Goal: Contribute content

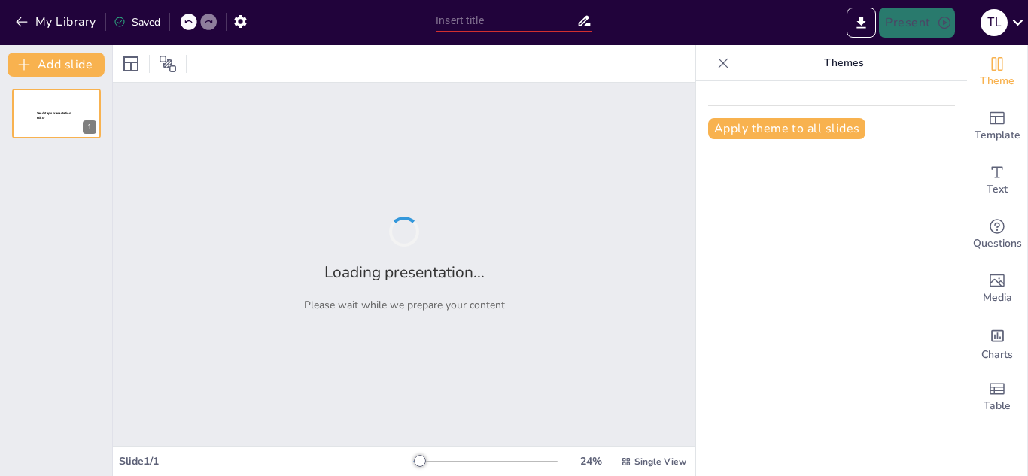
type input "Cambio Climático: ¿El Planeta en una [MEDICAL_DATA]?"
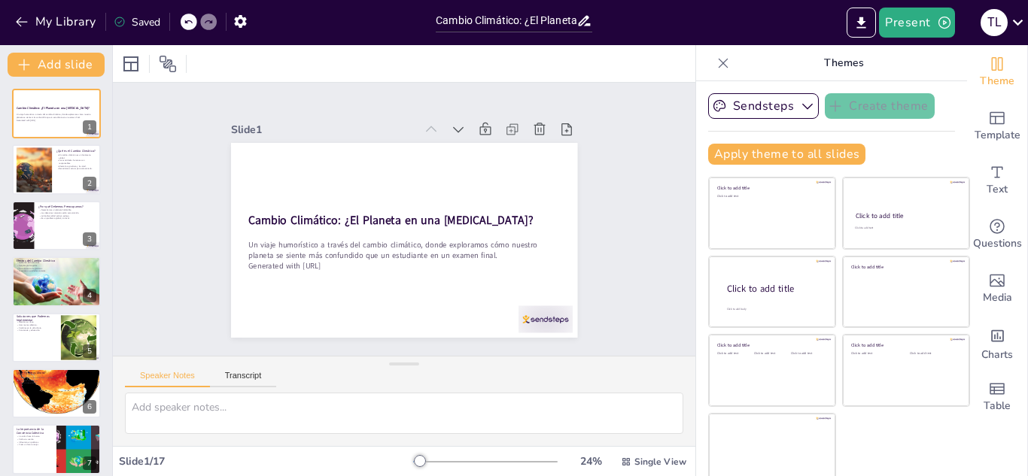
checkbox input "true"
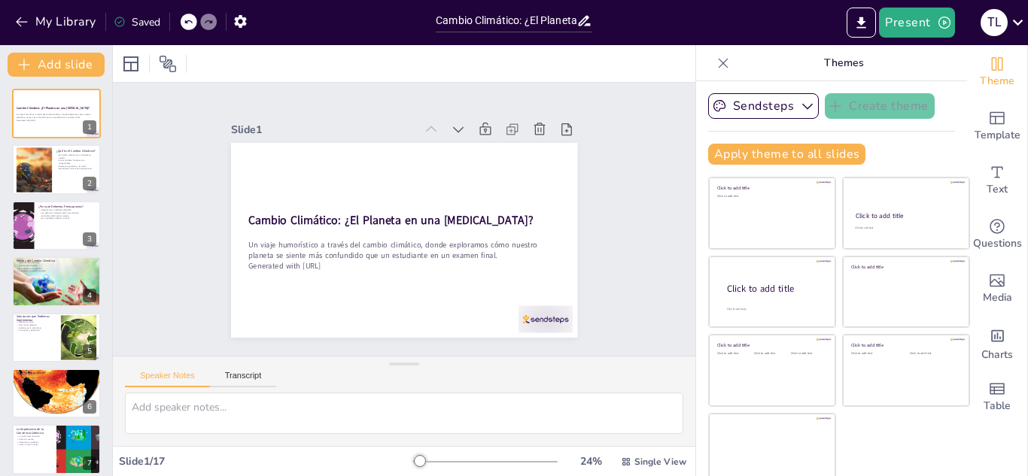
checkbox input "true"
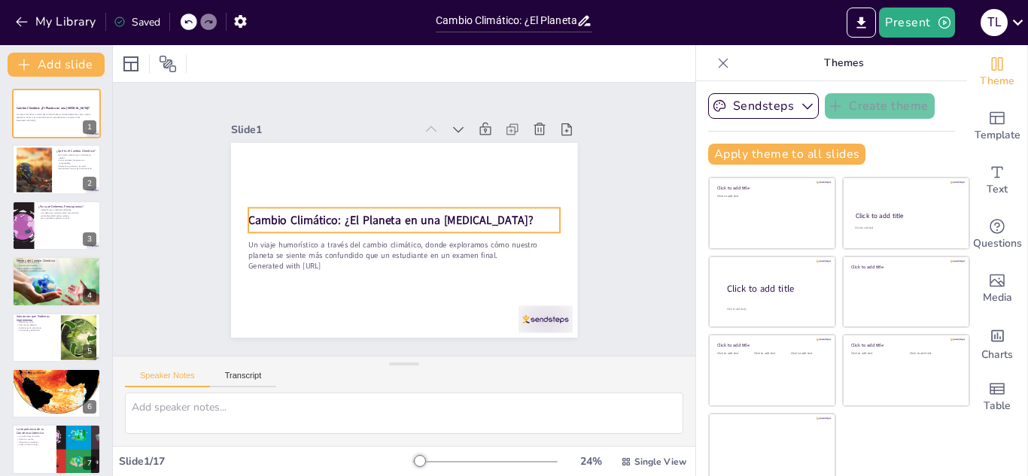
checkbox input "true"
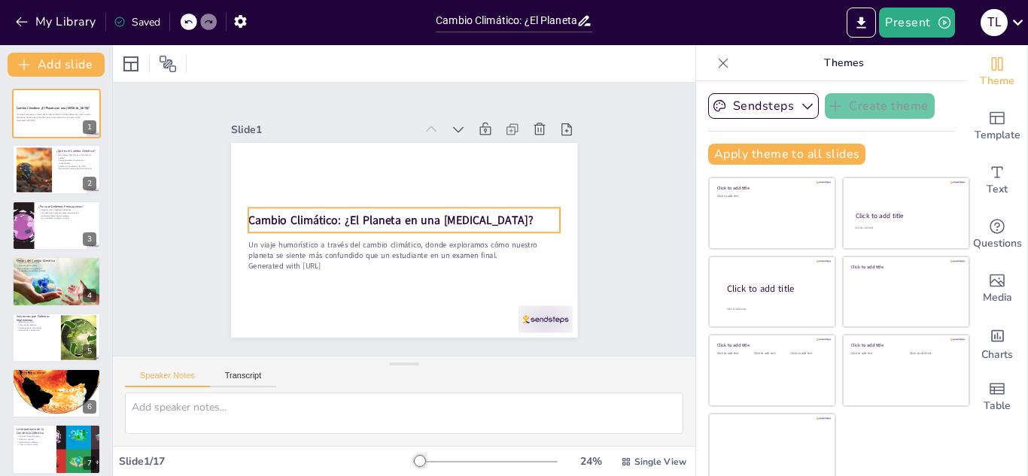
checkbox input "true"
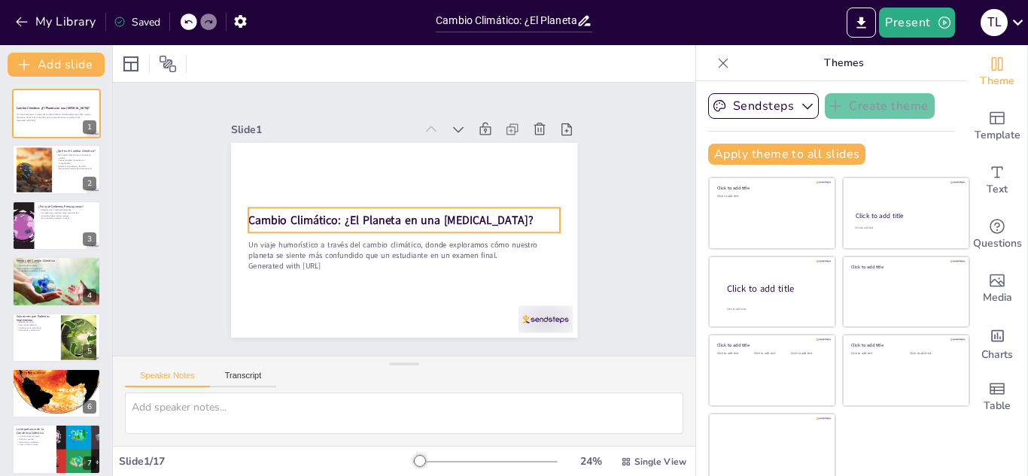
checkbox input "true"
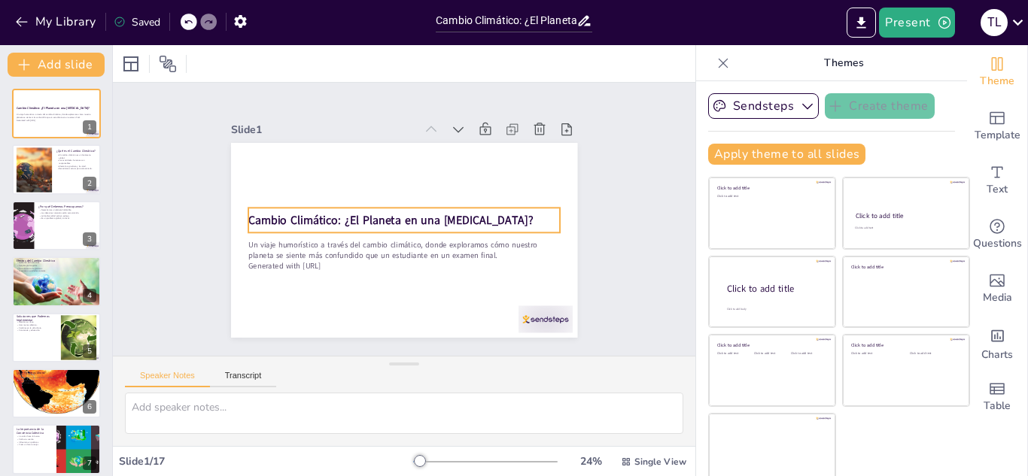
checkbox input "true"
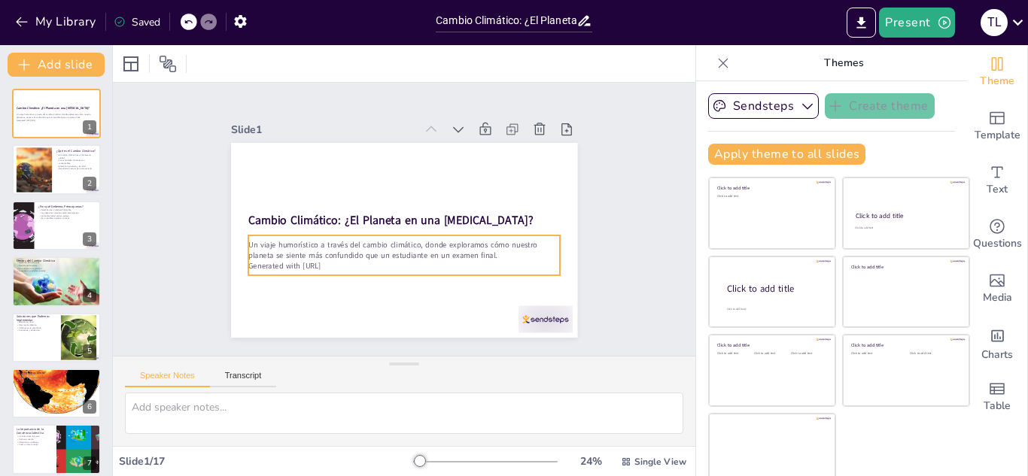
checkbox input "true"
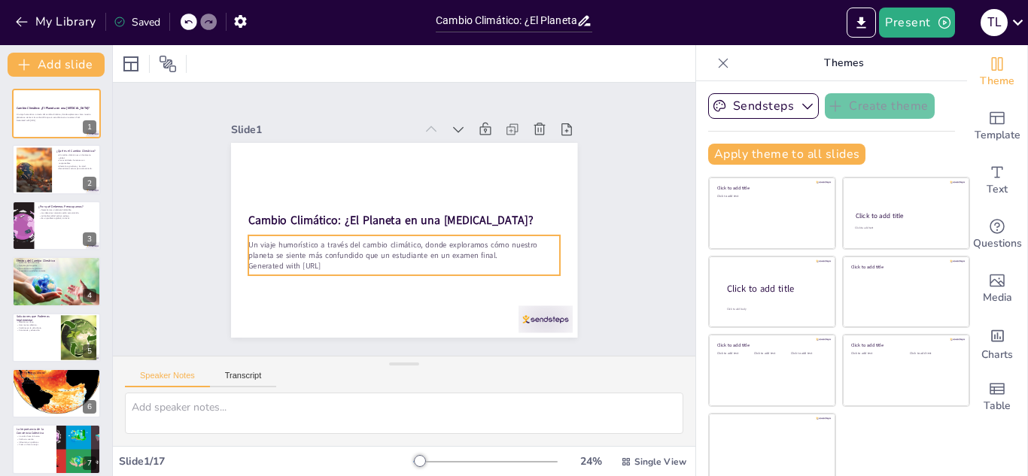
checkbox input "true"
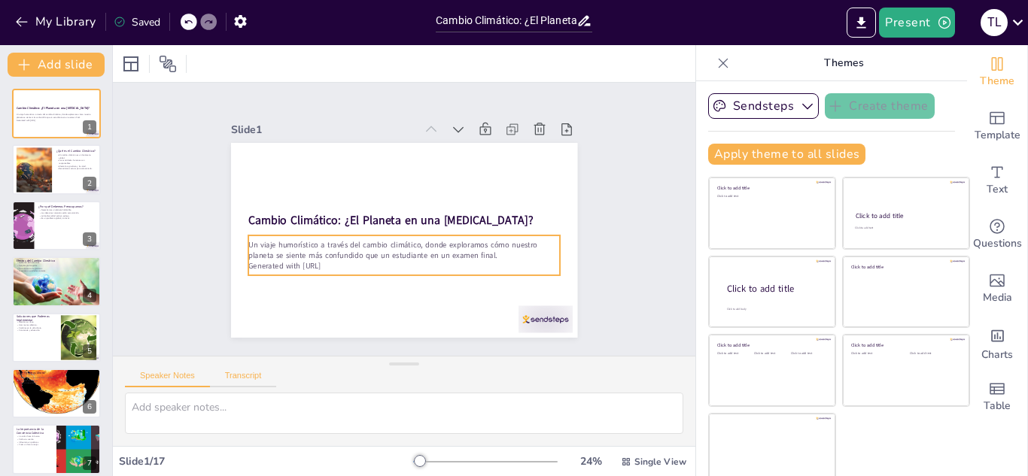
checkbox input "true"
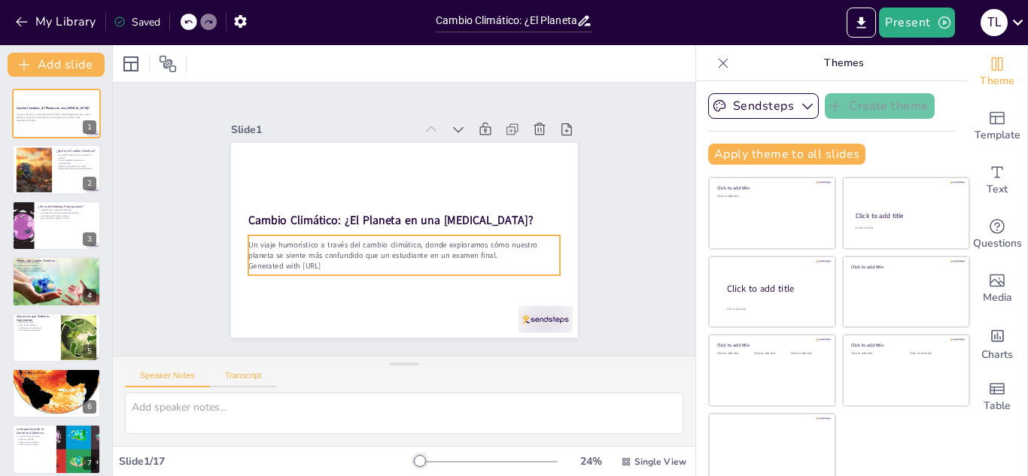
checkbox input "true"
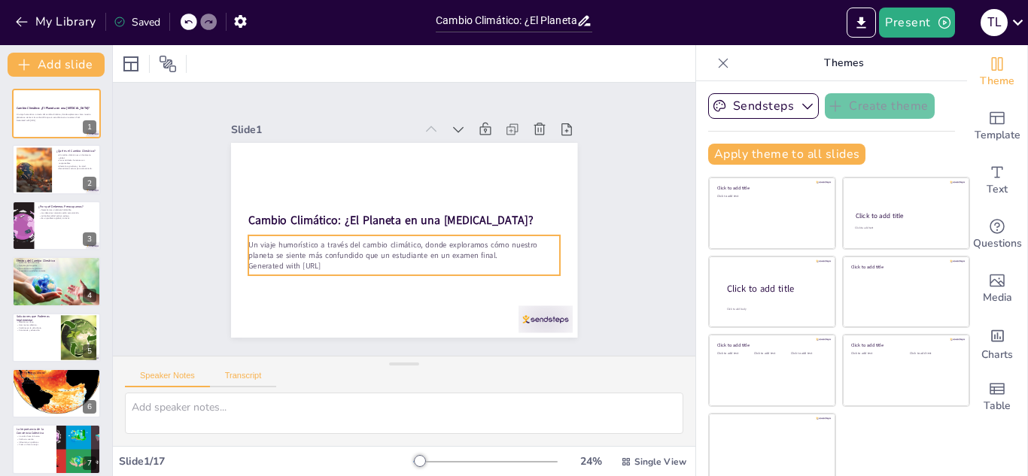
checkbox input "true"
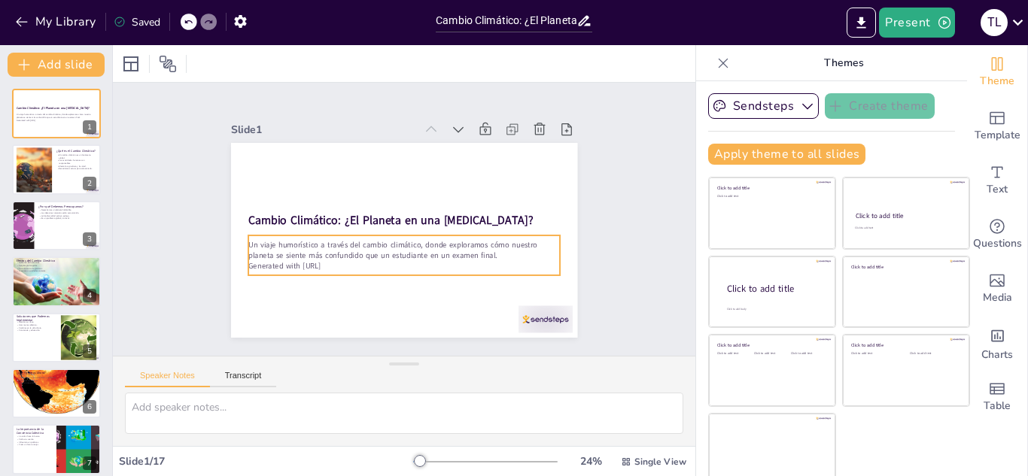
checkbox input "true"
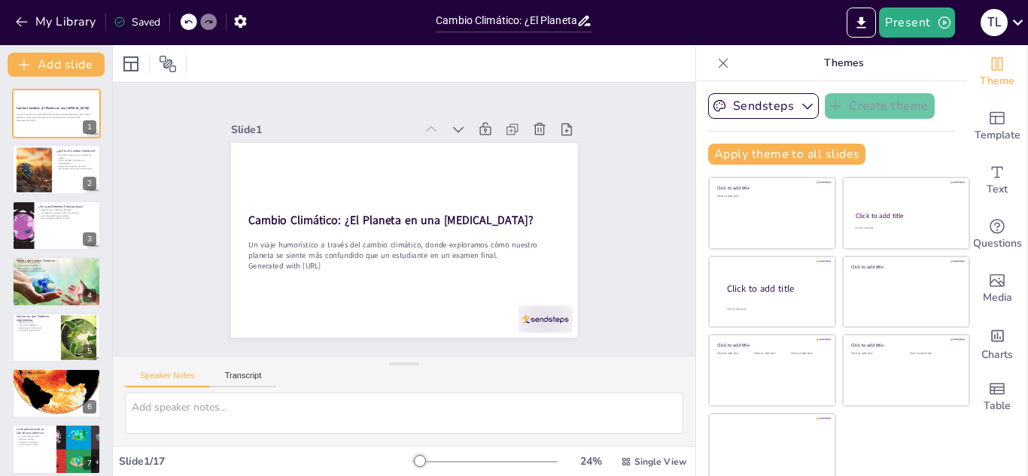
checkbox input "true"
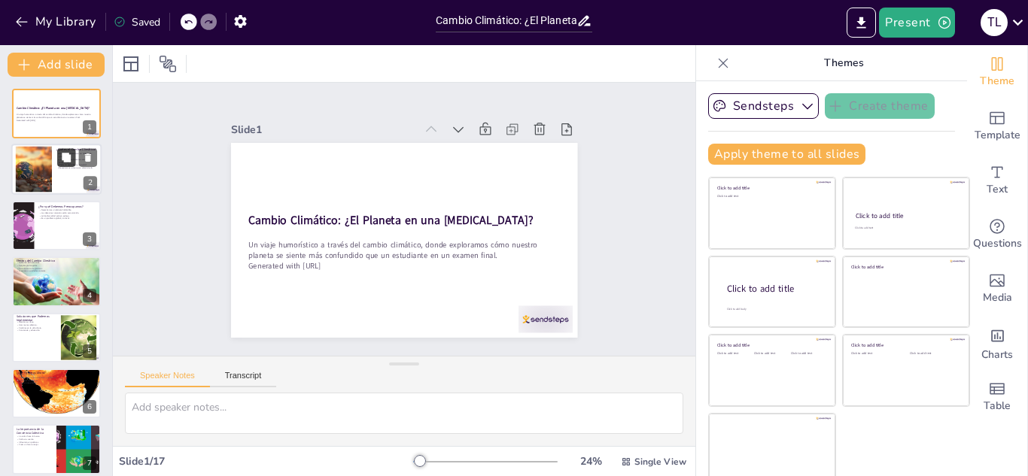
checkbox input "true"
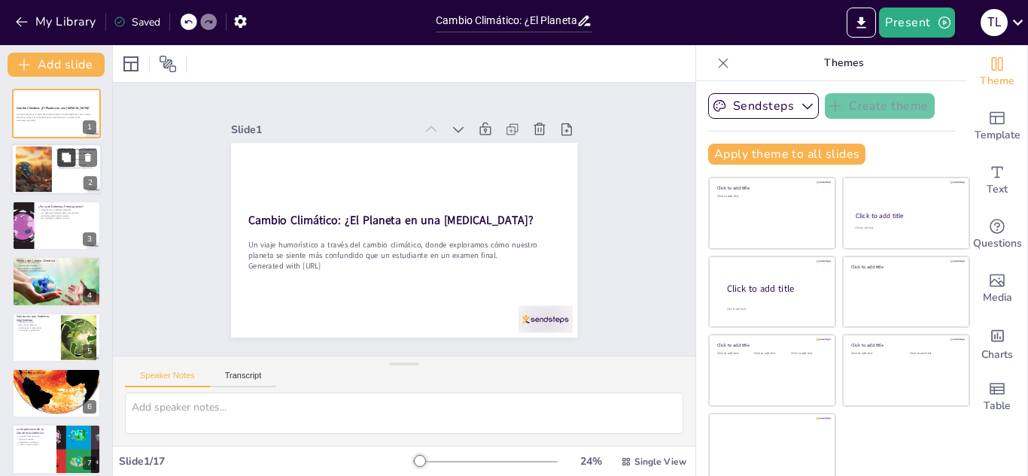
checkbox input "true"
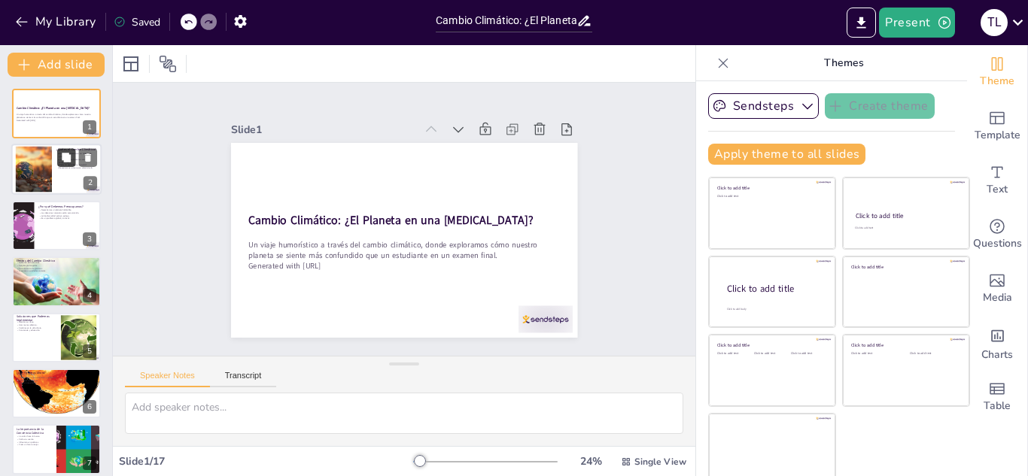
checkbox input "true"
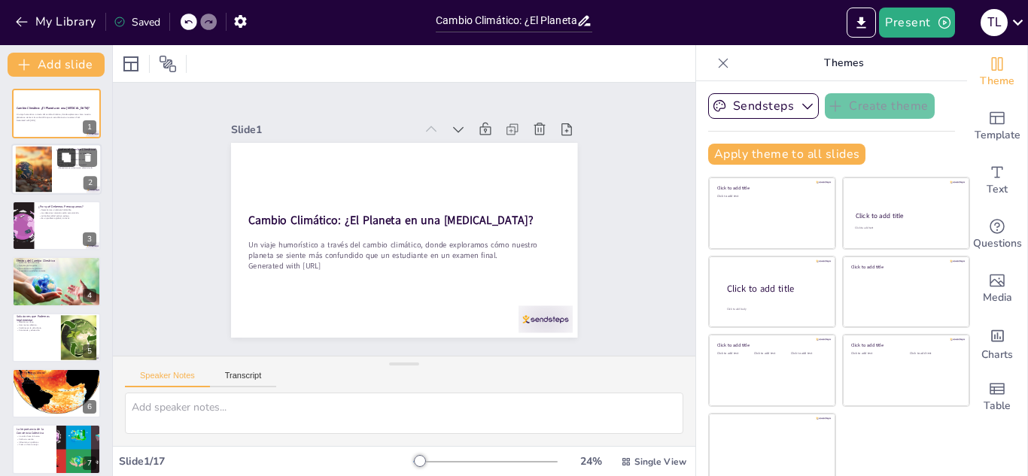
checkbox input "true"
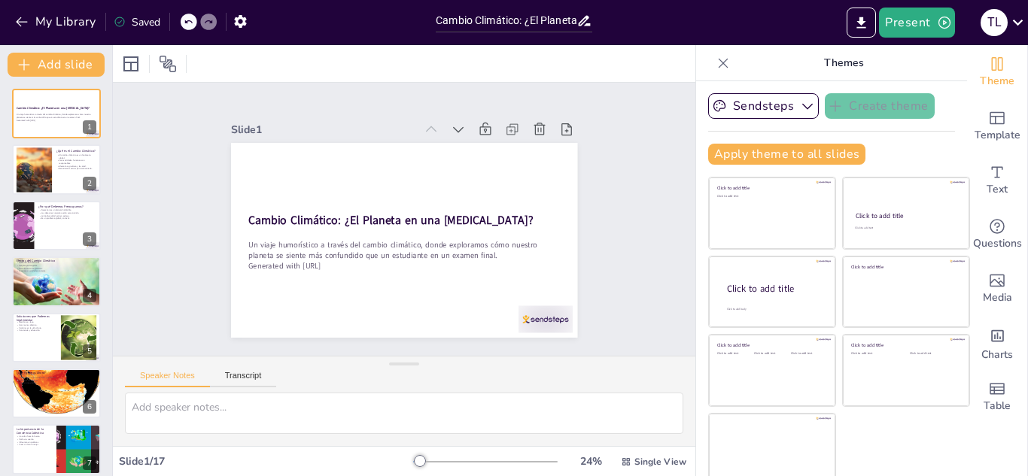
checkbox input "true"
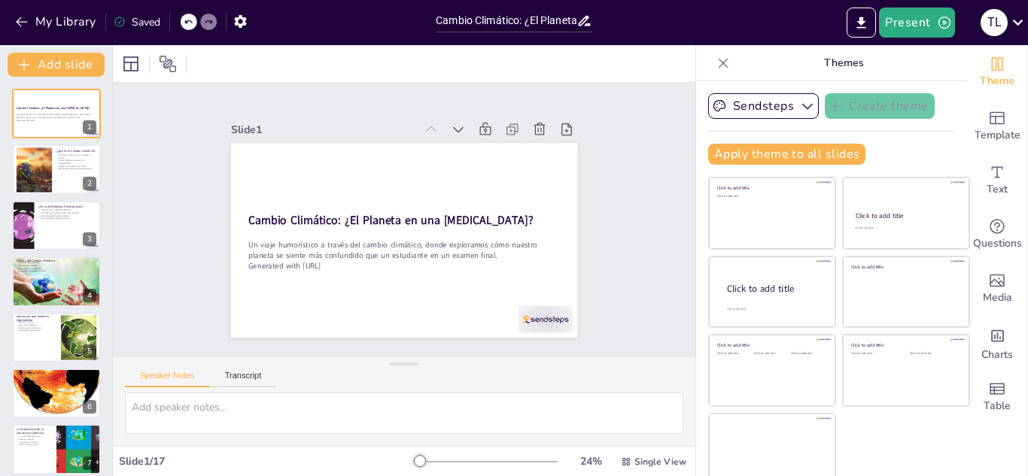
checkbox input "true"
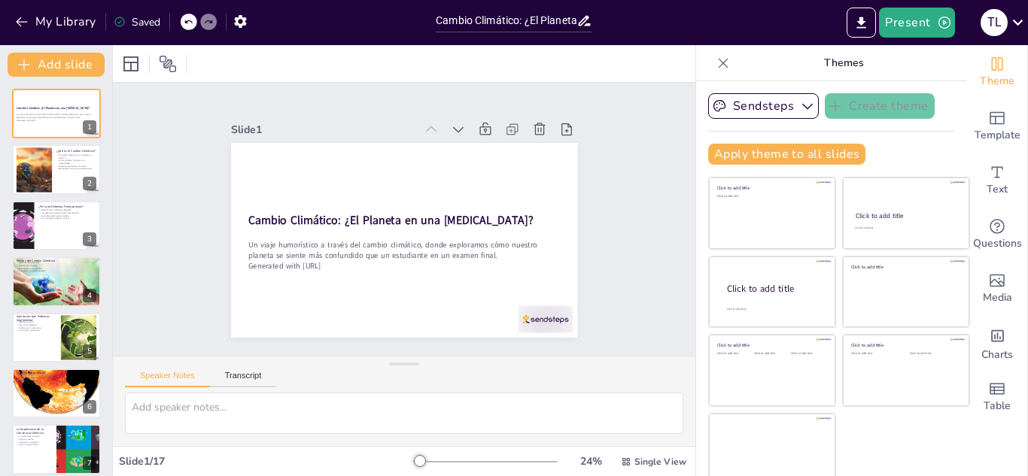
checkbox input "true"
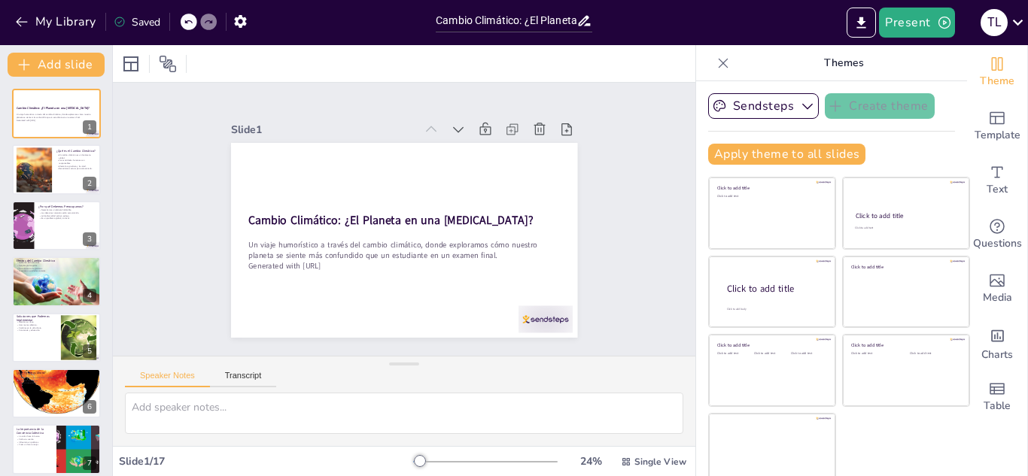
checkbox input "true"
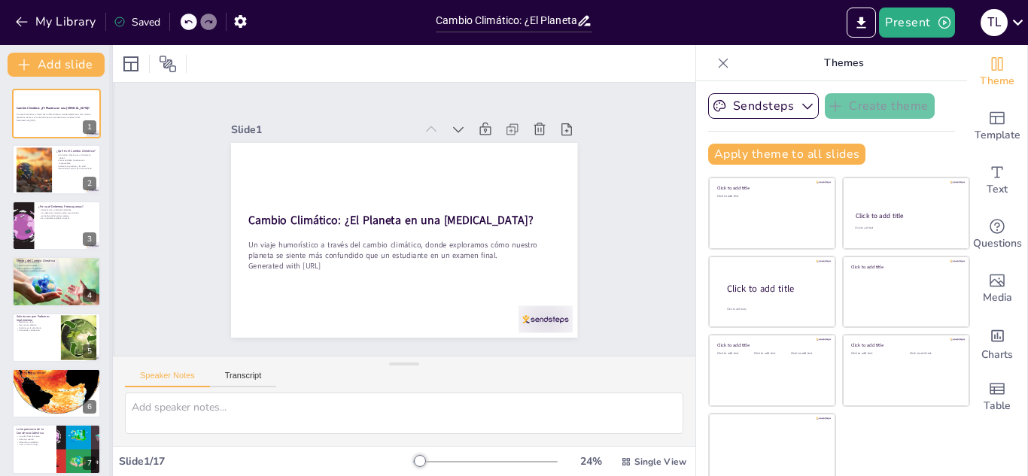
checkbox input "true"
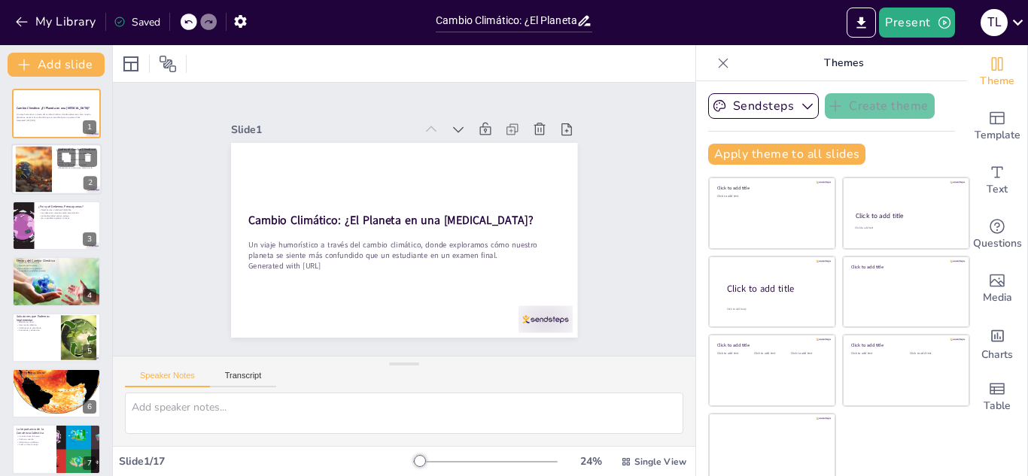
checkbox input "true"
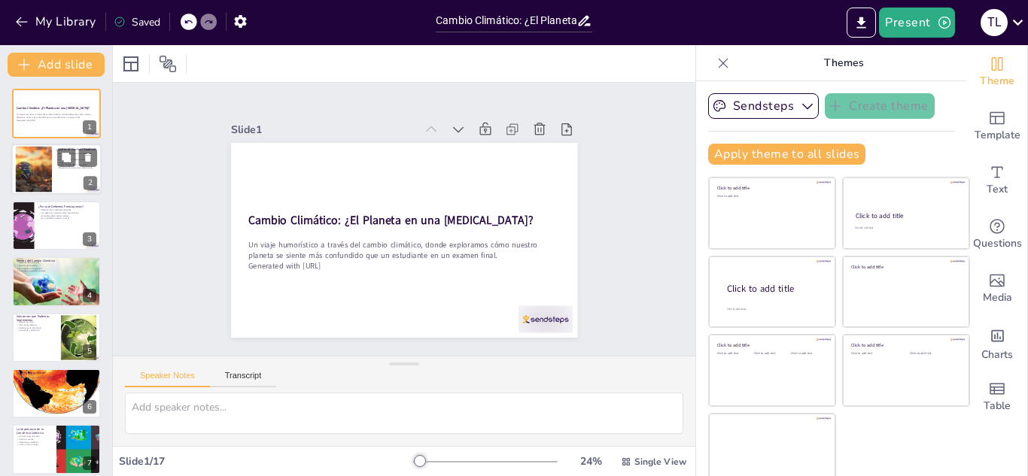
checkbox input "true"
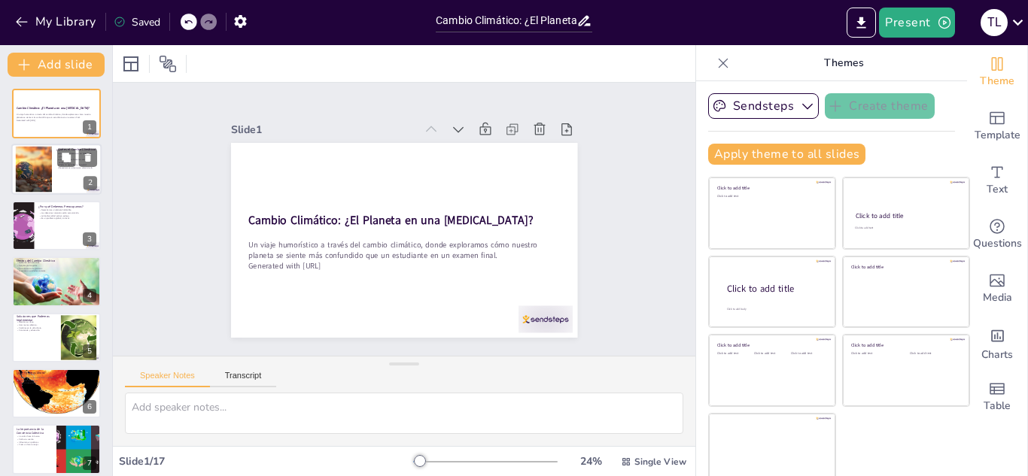
checkbox input "true"
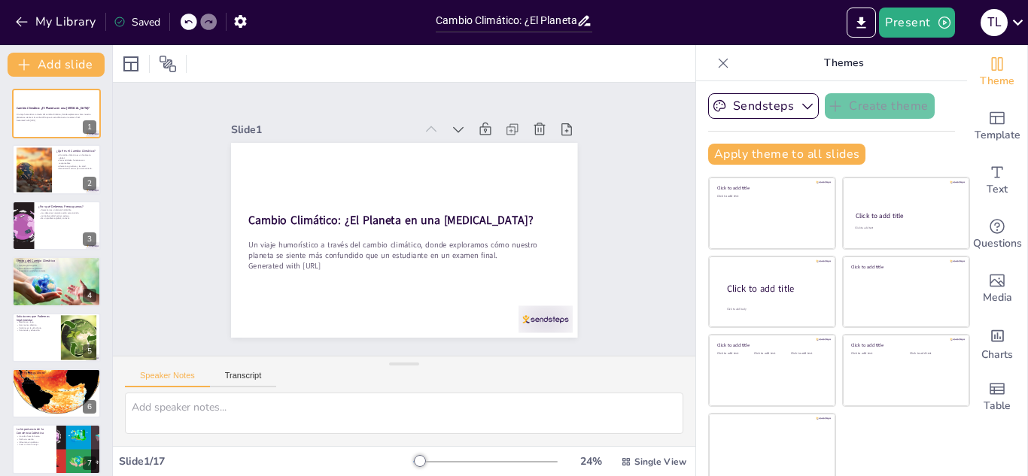
checkbox input "true"
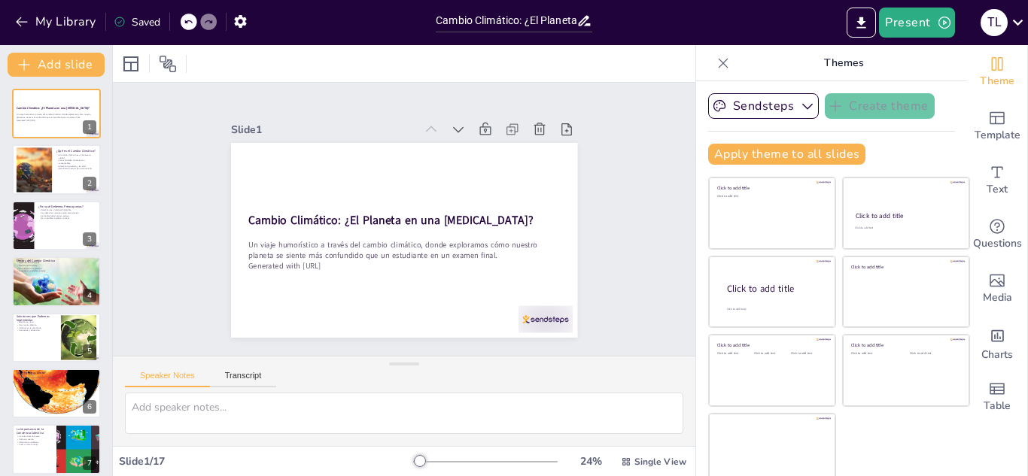
checkbox input "true"
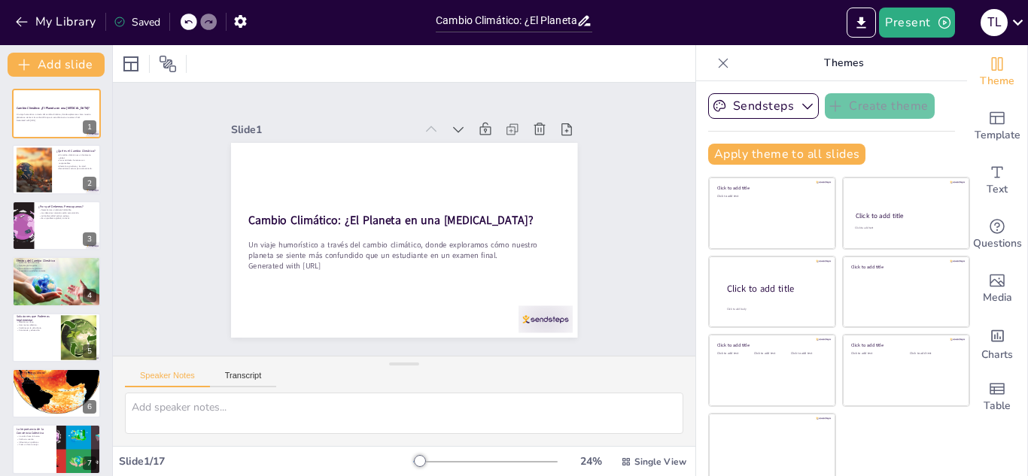
checkbox input "true"
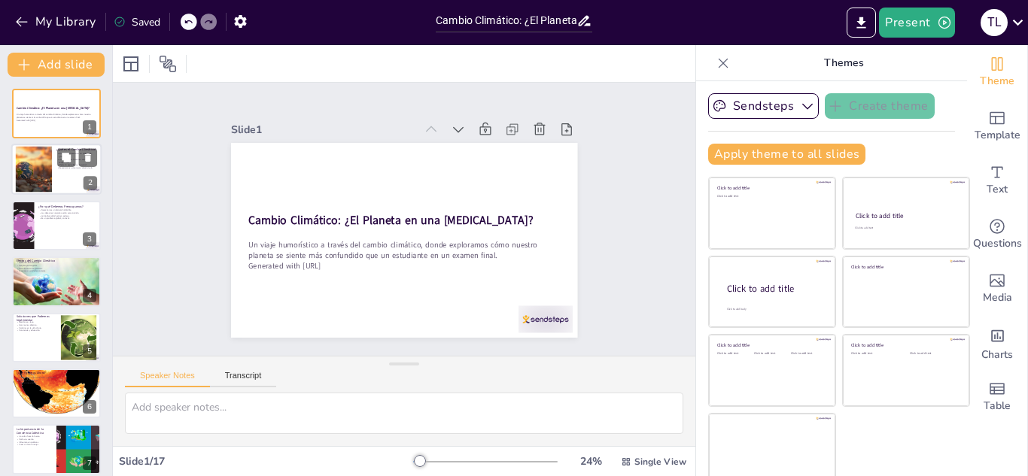
checkbox input "true"
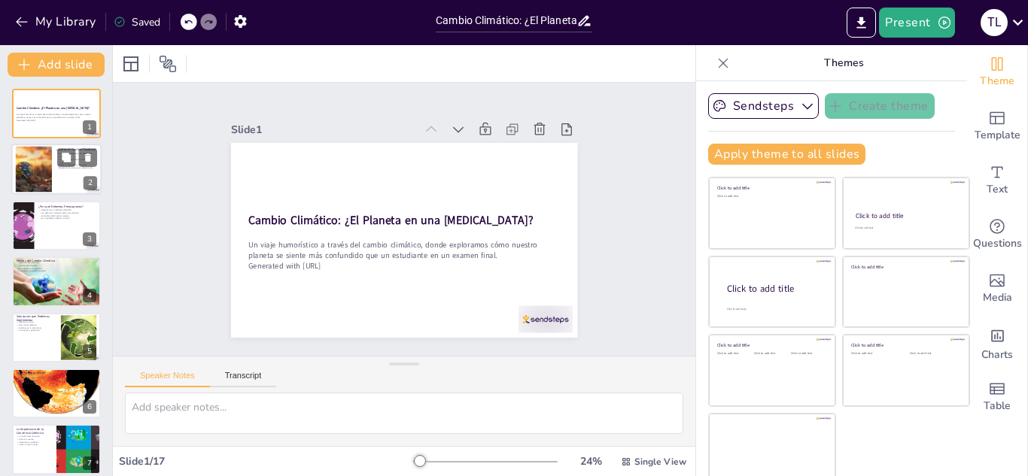
checkbox input "true"
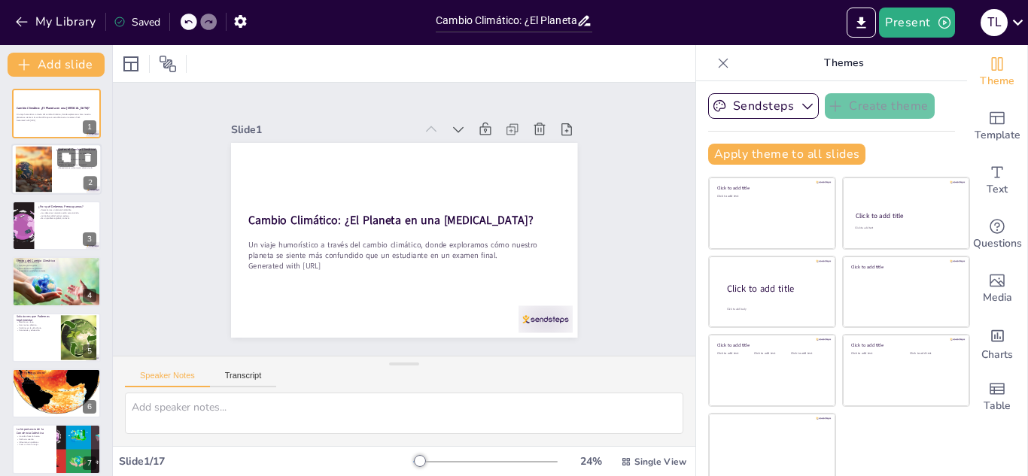
checkbox input "true"
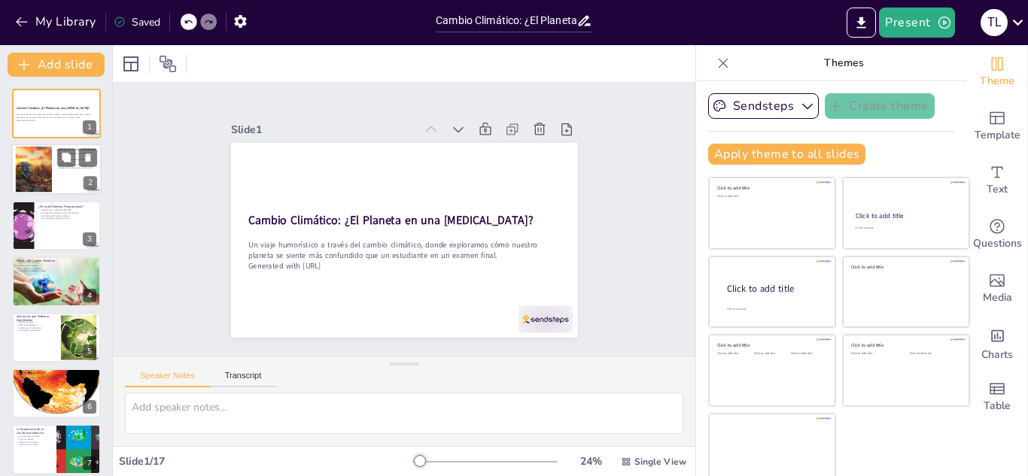
checkbox input "true"
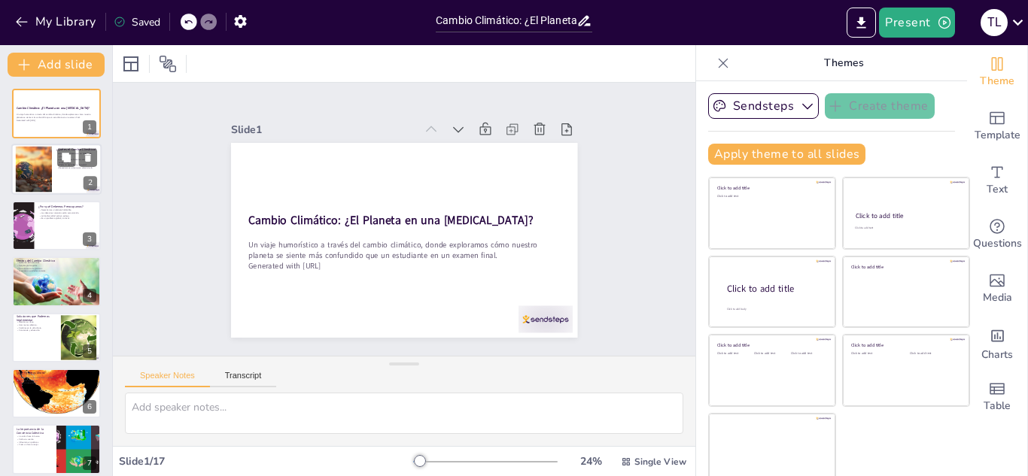
checkbox input "true"
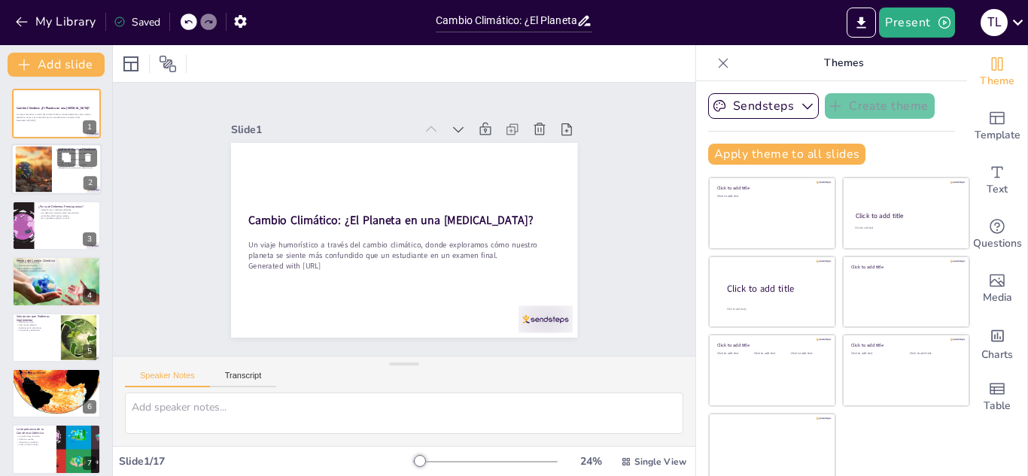
click at [62, 167] on p "Necesitamos actuar para solucionarlo." at bounding box center [76, 168] width 41 height 3
type textarea "El cambio climático afecta a todo el planeta, y es importante que todos lo comp…"
checkbox input "true"
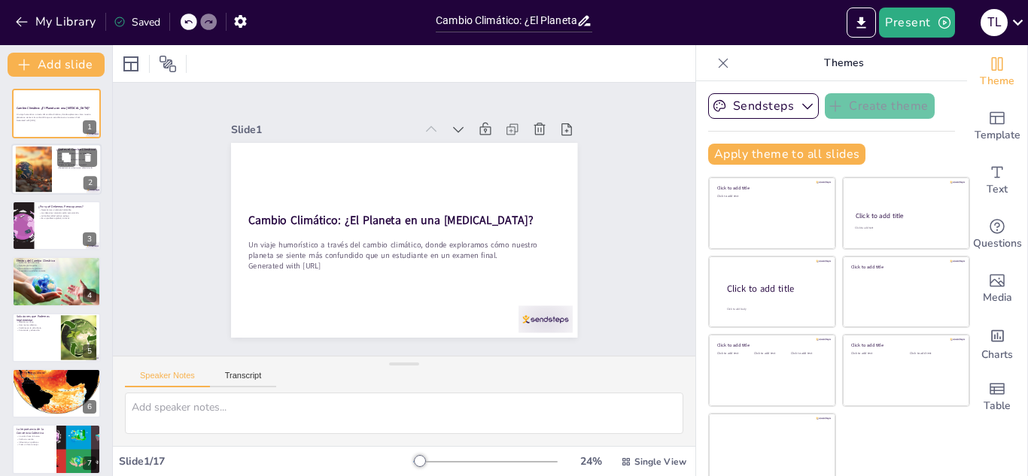
checkbox input "true"
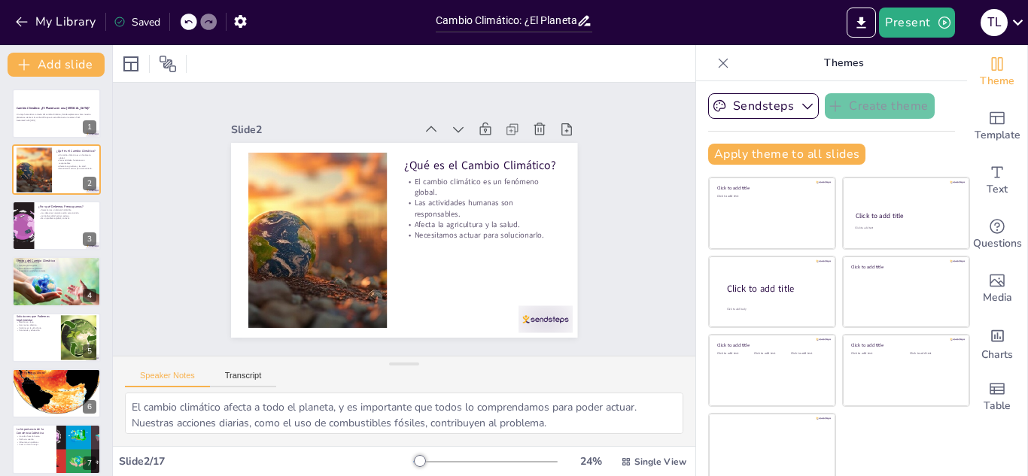
checkbox input "true"
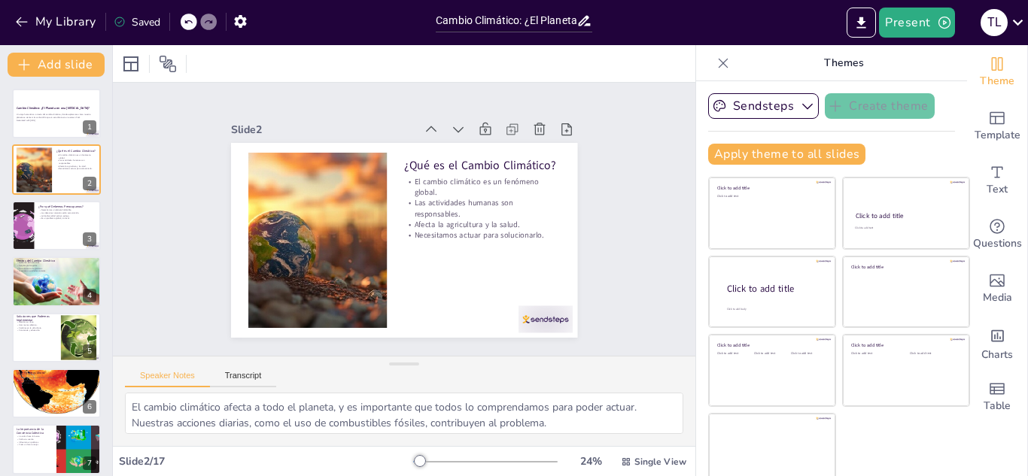
checkbox input "true"
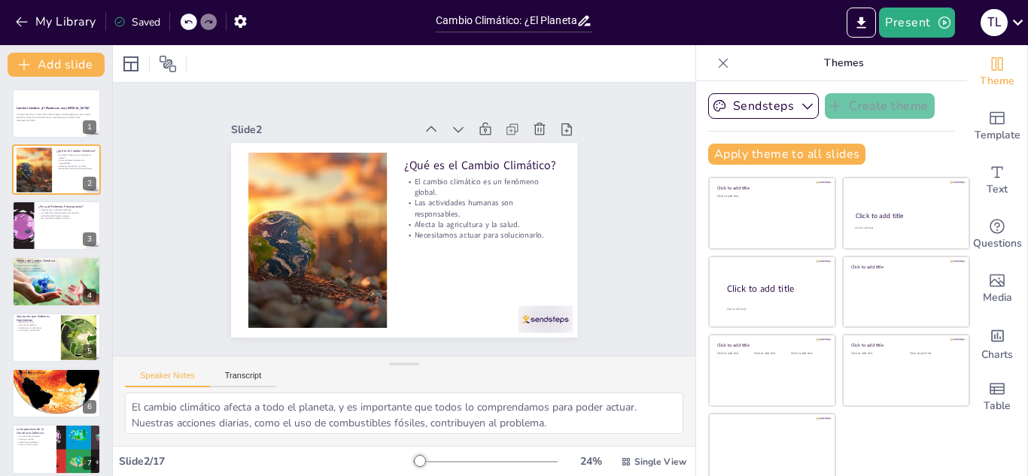
checkbox input "true"
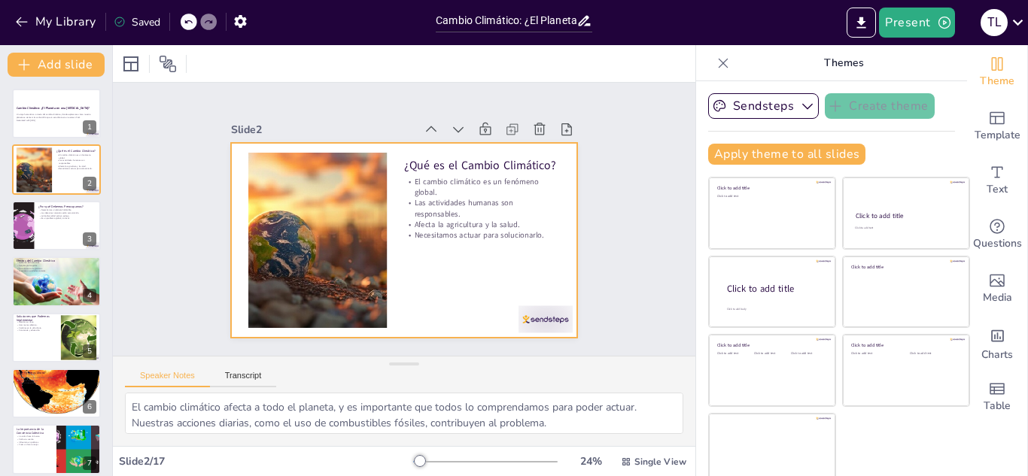
checkbox input "true"
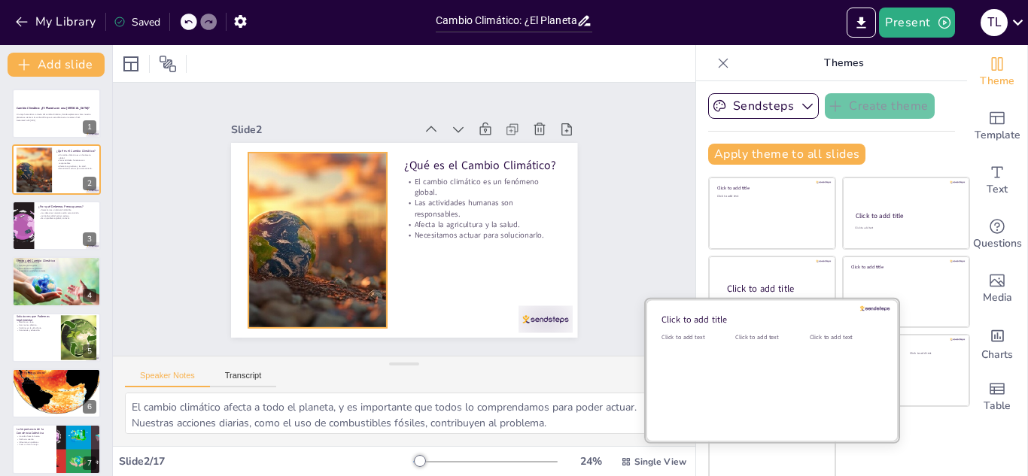
checkbox input "true"
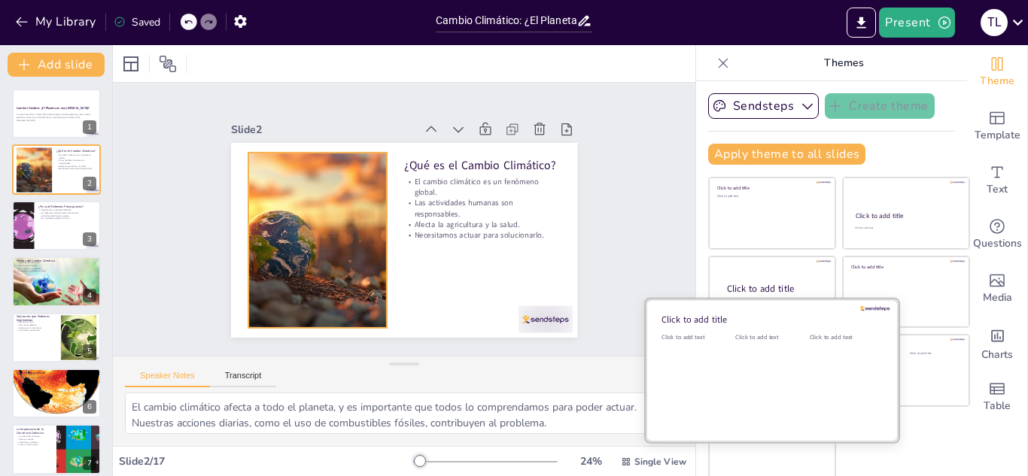
checkbox input "true"
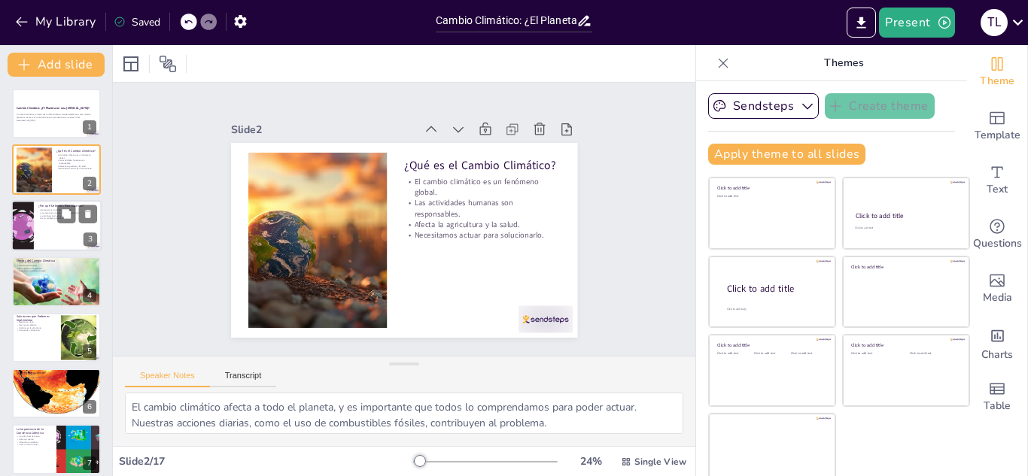
click at [50, 248] on div at bounding box center [56, 225] width 90 height 51
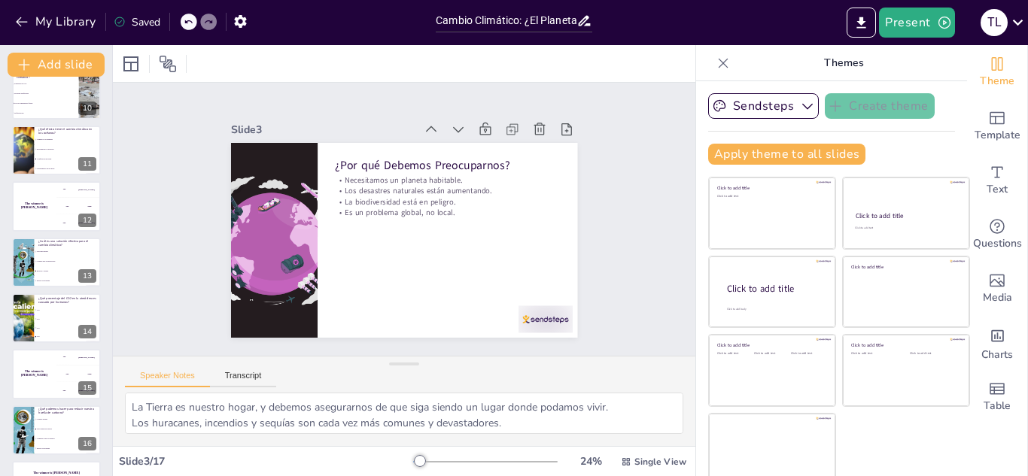
scroll to position [570, 0]
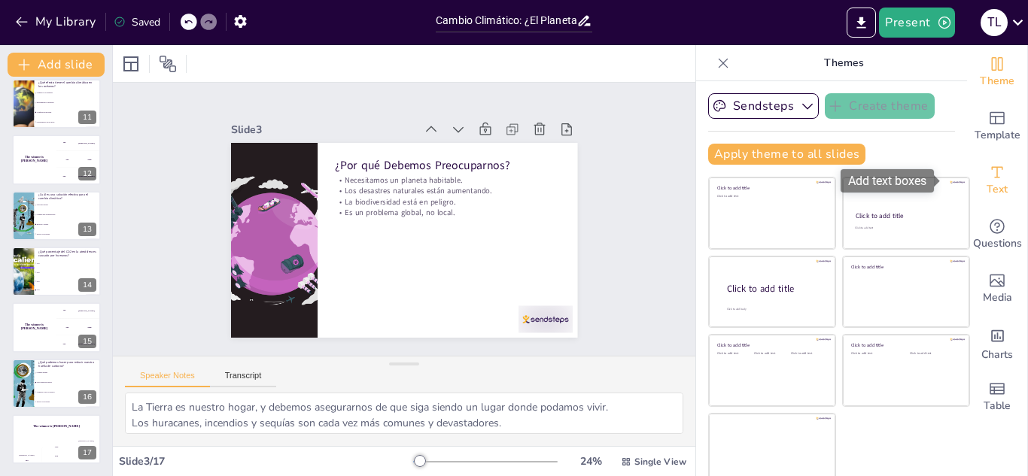
click at [984, 175] on div "Text" at bounding box center [997, 181] width 60 height 54
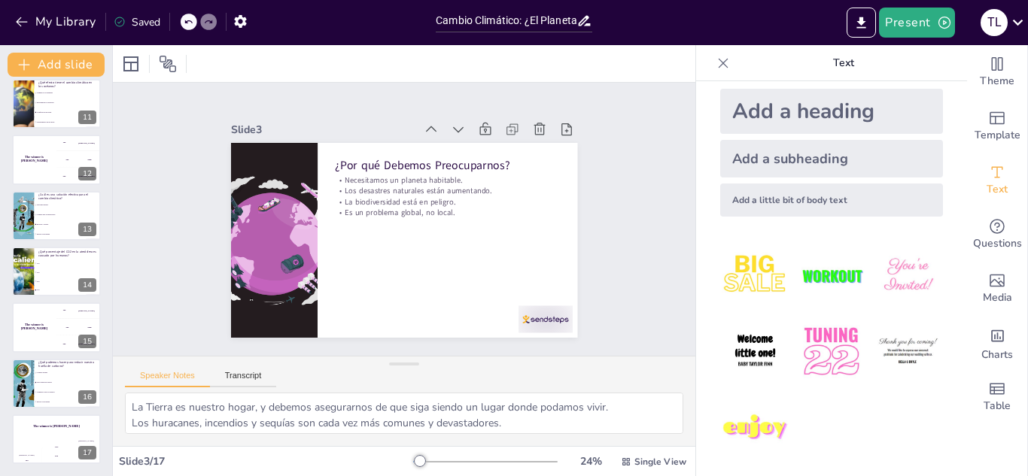
scroll to position [20, 0]
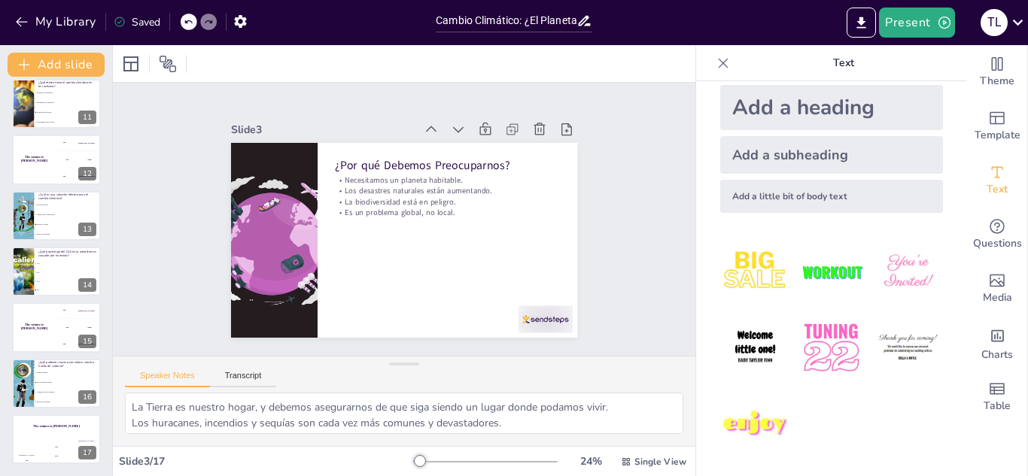
click at [814, 272] on img at bounding box center [831, 272] width 70 height 70
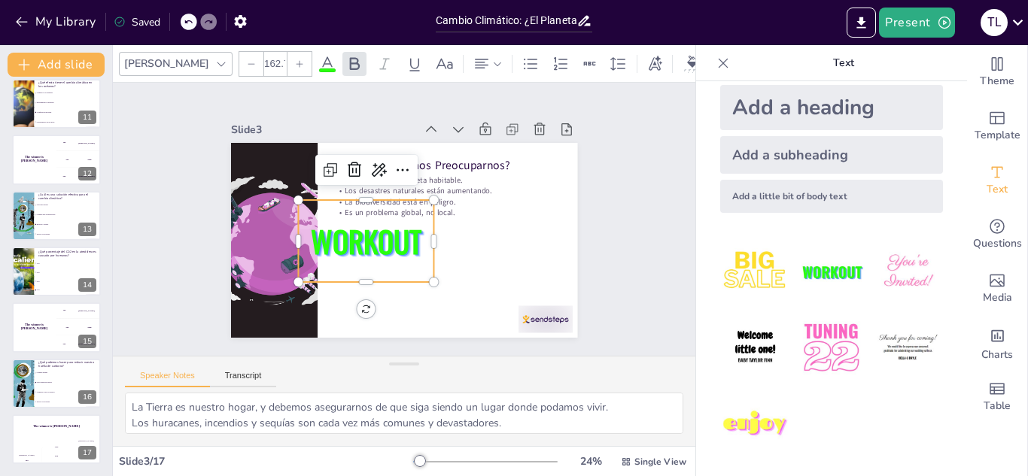
click at [334, 232] on span "WORKOUT" at bounding box center [364, 237] width 114 height 55
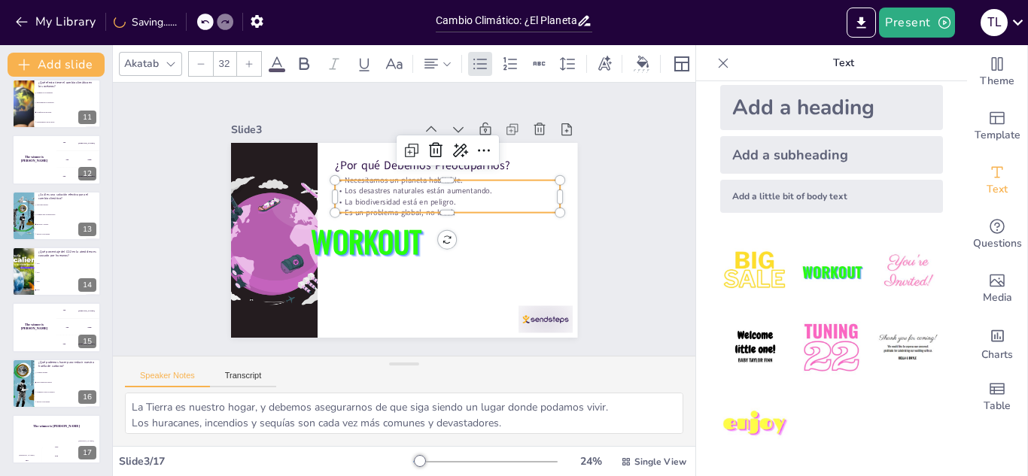
click at [503, 186] on p "Los desastres naturales están aumentando." at bounding box center [447, 191] width 225 height 11
click at [476, 200] on p "La biodiversidad está en peligro." at bounding box center [448, 207] width 225 height 35
click at [534, 208] on div at bounding box center [447, 222] width 225 height 35
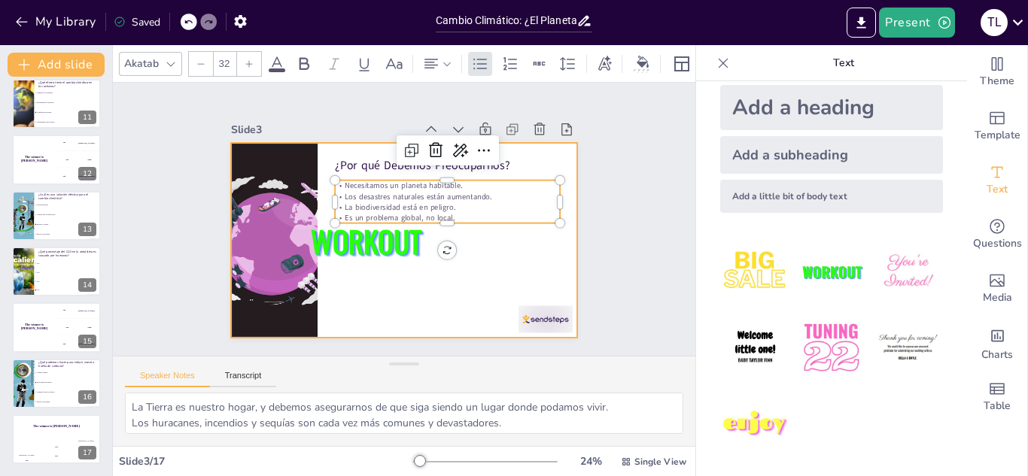
click at [443, 282] on div at bounding box center [402, 241] width 365 height 230
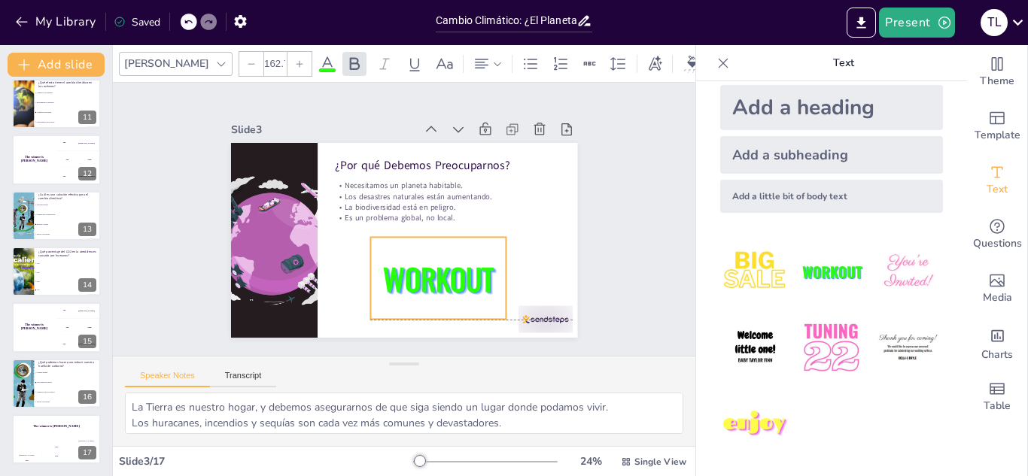
drag, startPoint x: 389, startPoint y: 233, endPoint x: 461, endPoint y: 265, distance: 79.2
click at [461, 265] on span "WORKOUT" at bounding box center [432, 281] width 114 height 55
click at [1011, 29] on icon at bounding box center [1018, 22] width 20 height 20
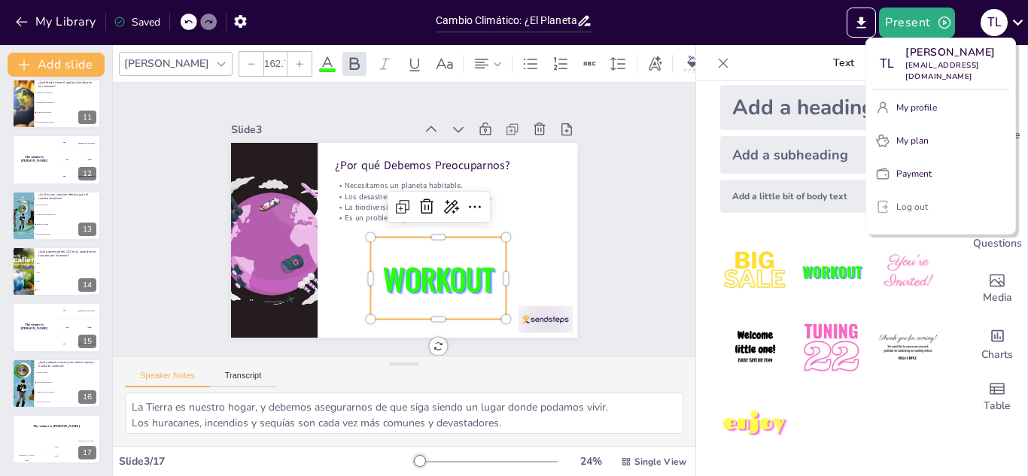
click at [893, 212] on button "Log out" at bounding box center [940, 207] width 137 height 24
